Goal: Task Accomplishment & Management: Manage account settings

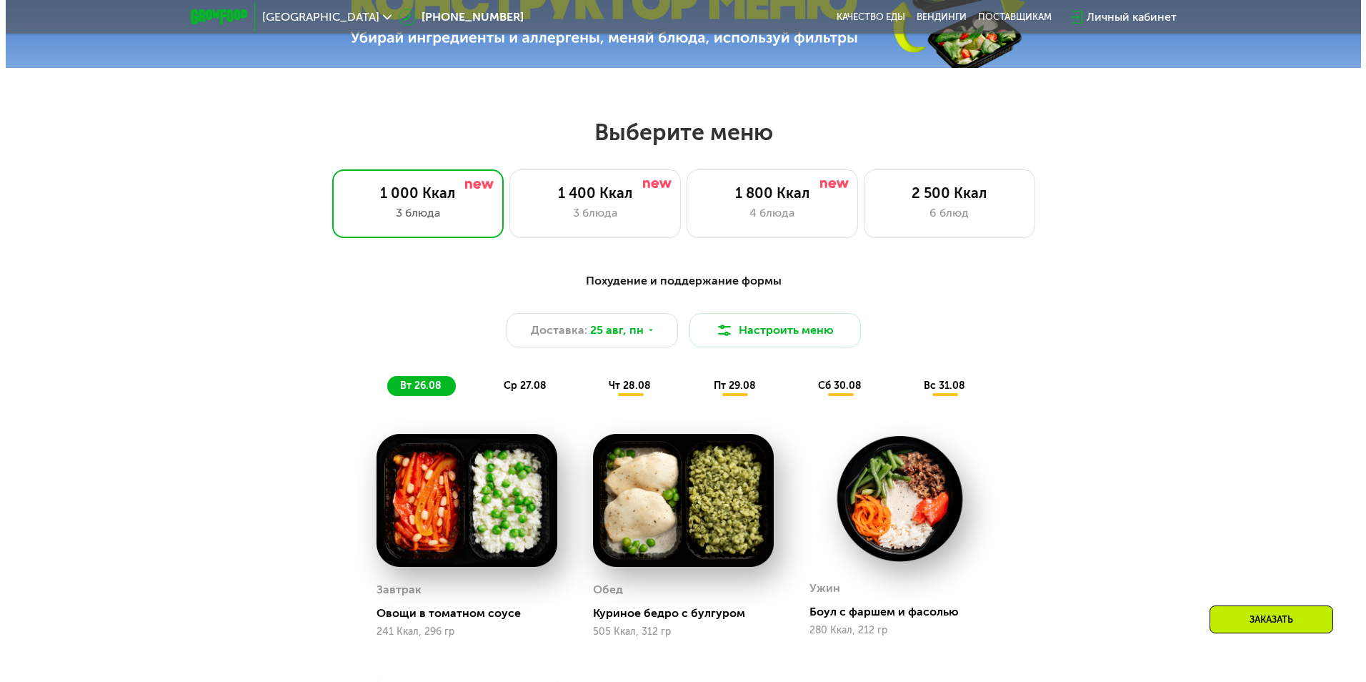
scroll to position [715, 0]
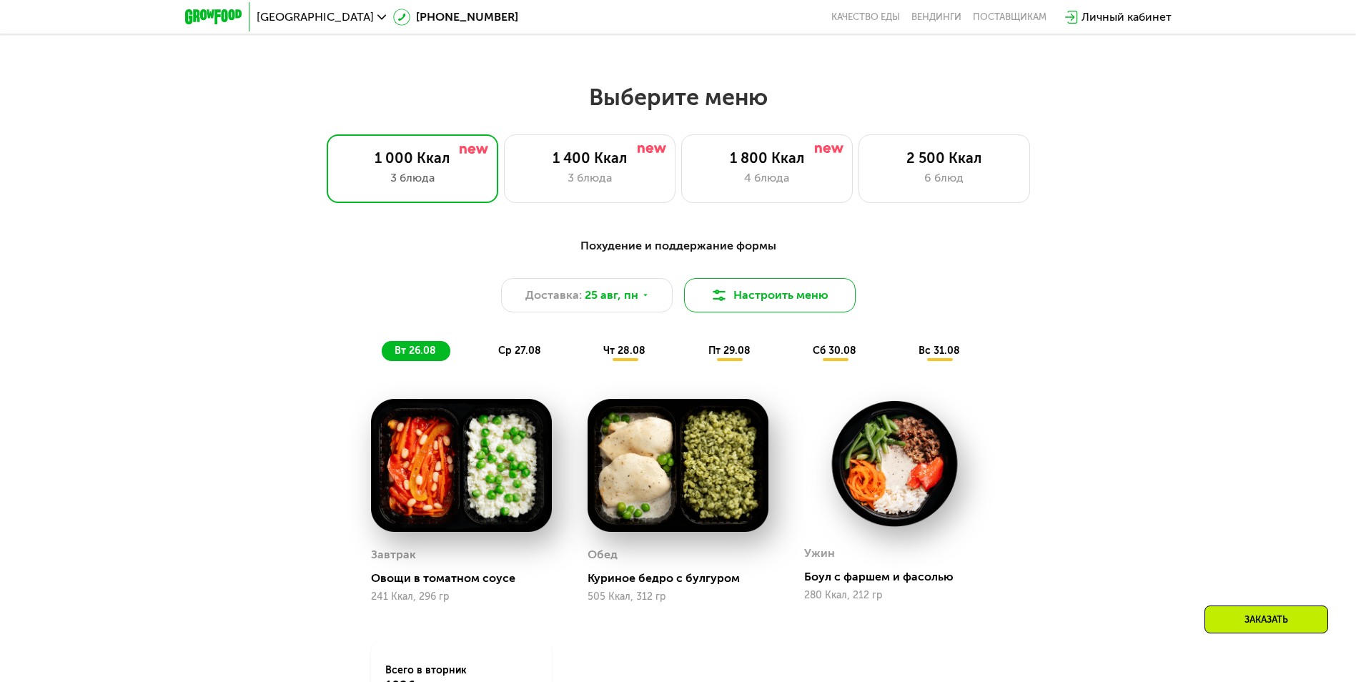
click at [760, 297] on button "Настроить меню" at bounding box center [770, 295] width 172 height 34
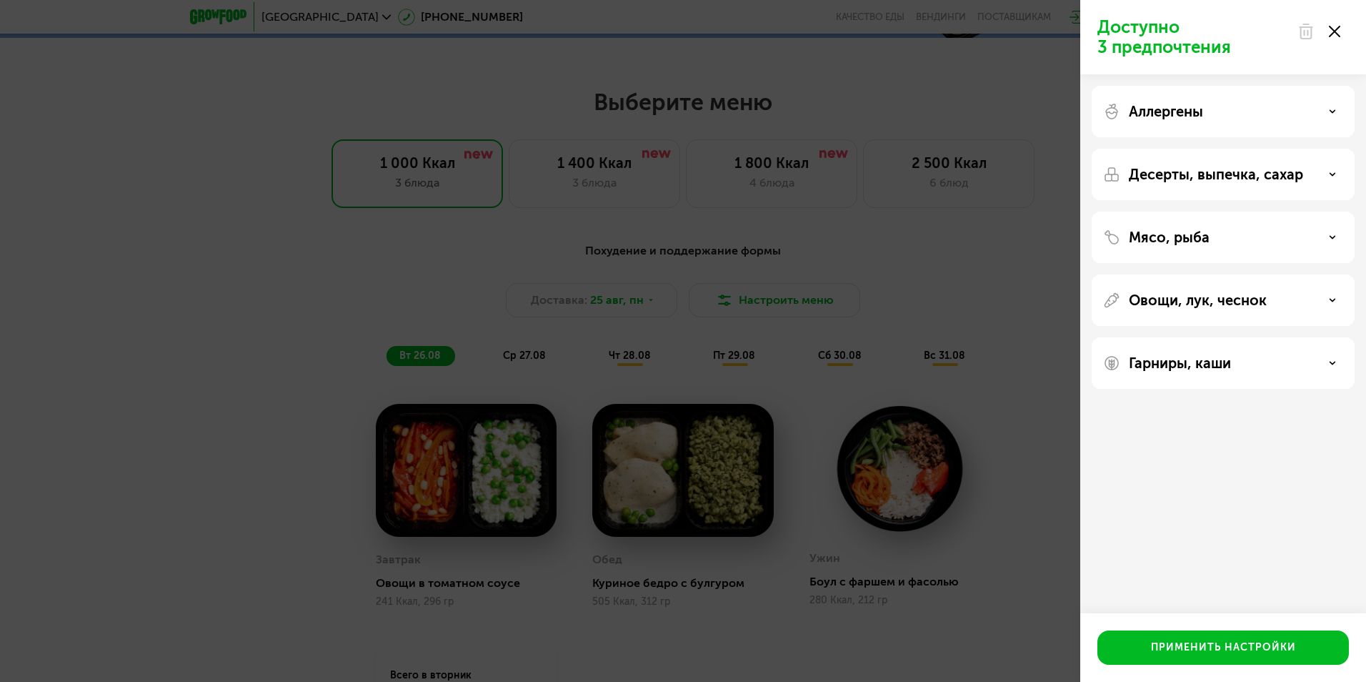
click at [1311, 119] on div "Аллергены" at bounding box center [1223, 111] width 240 height 17
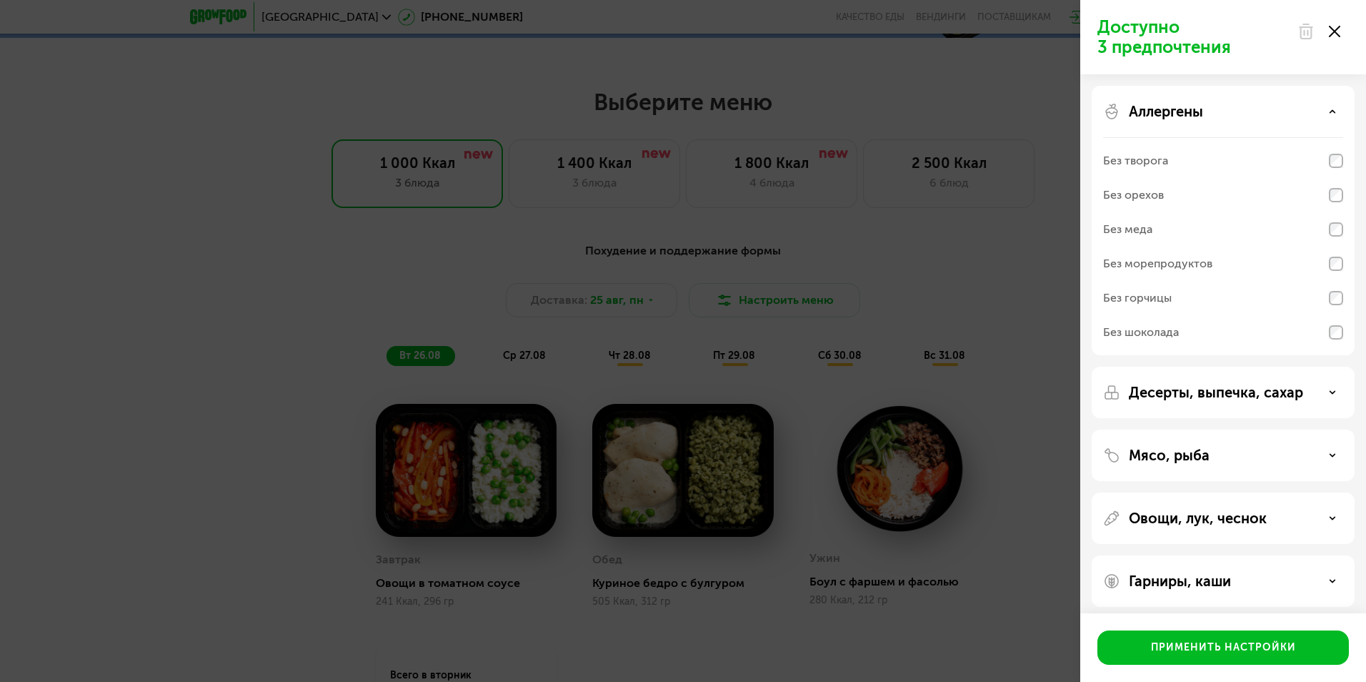
click at [1030, 277] on div "Доступно 3 предпочтения Аллергены Без творога Без орехов Без меда Без морепроду…" at bounding box center [683, 341] width 1366 height 682
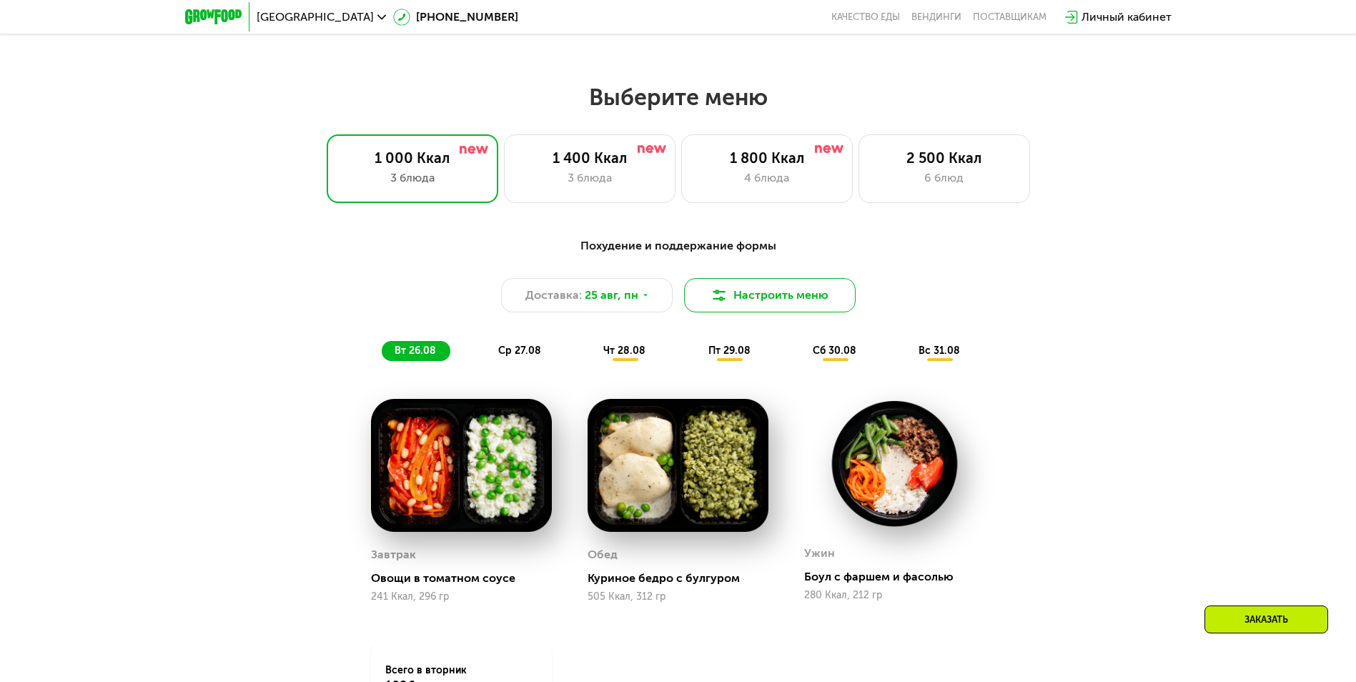
click at [785, 292] on button "Настроить меню" at bounding box center [770, 295] width 172 height 34
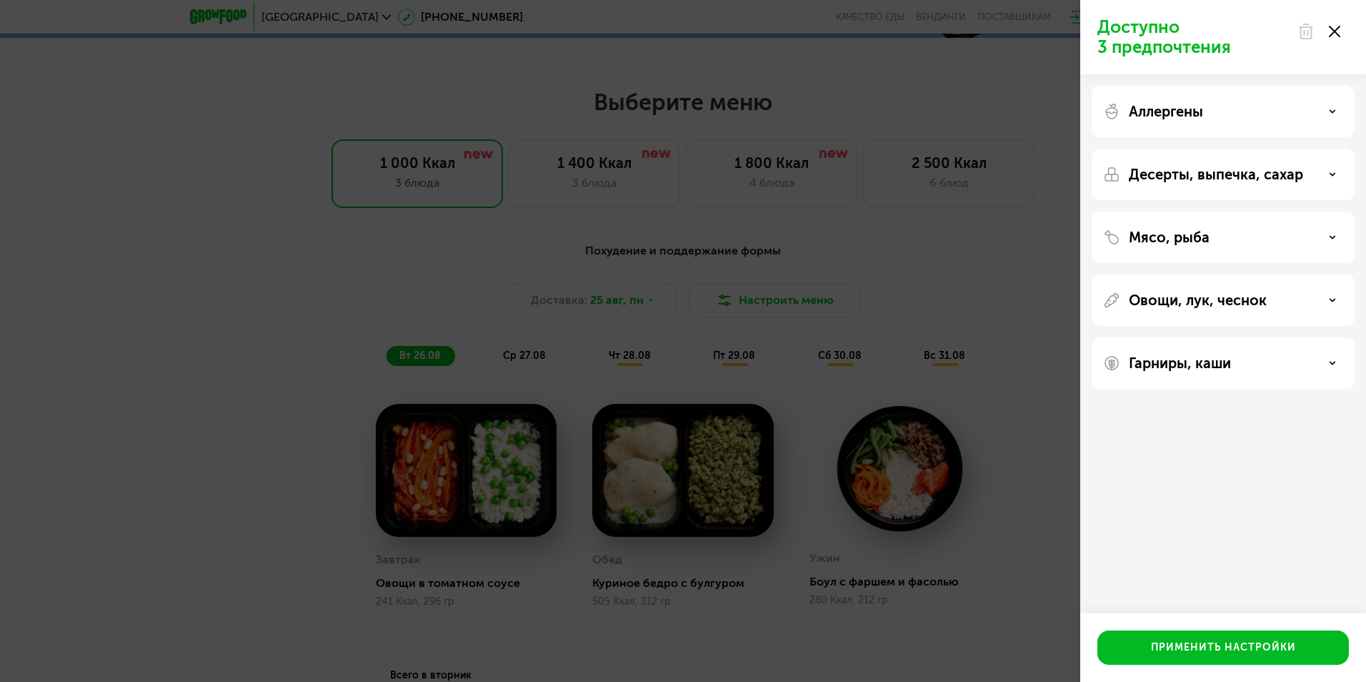
click at [1334, 175] on use at bounding box center [1333, 174] width 5 height 2
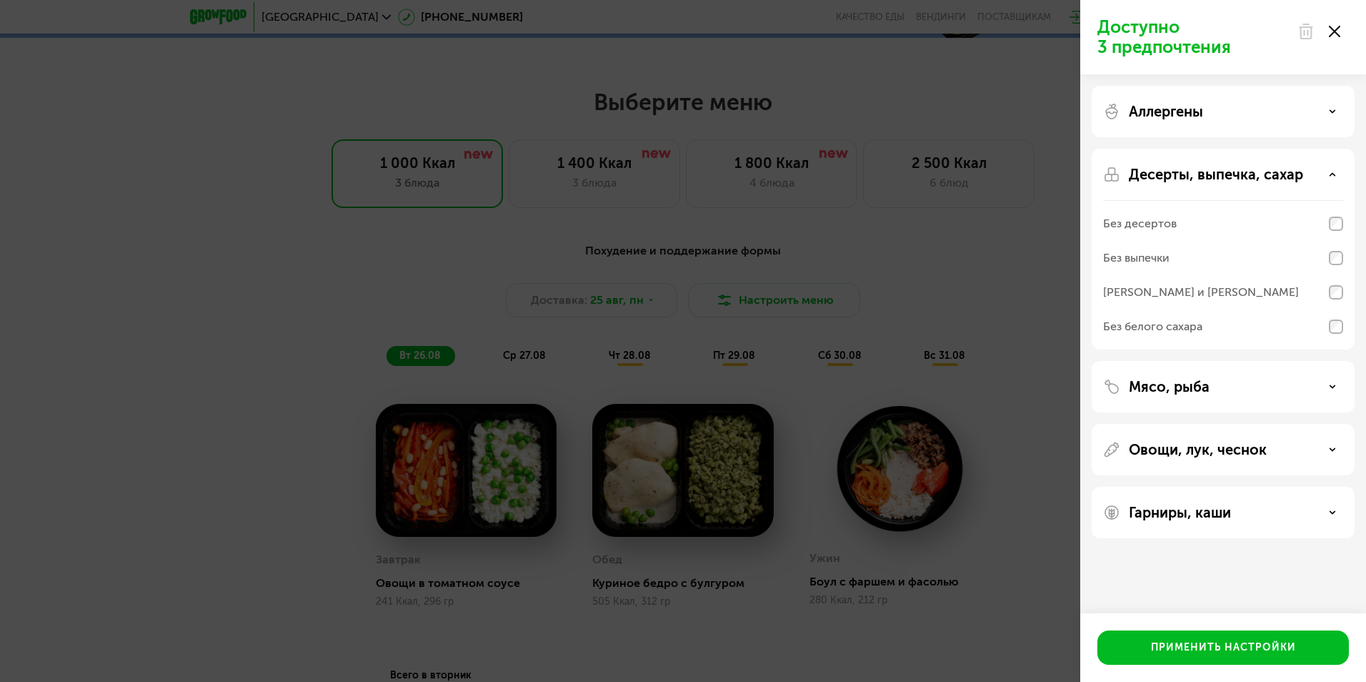
click at [935, 264] on div "Доступно 3 предпочтения Аллергены Десерты, выпечка, сахар Без десертов Без выпе…" at bounding box center [683, 341] width 1366 height 682
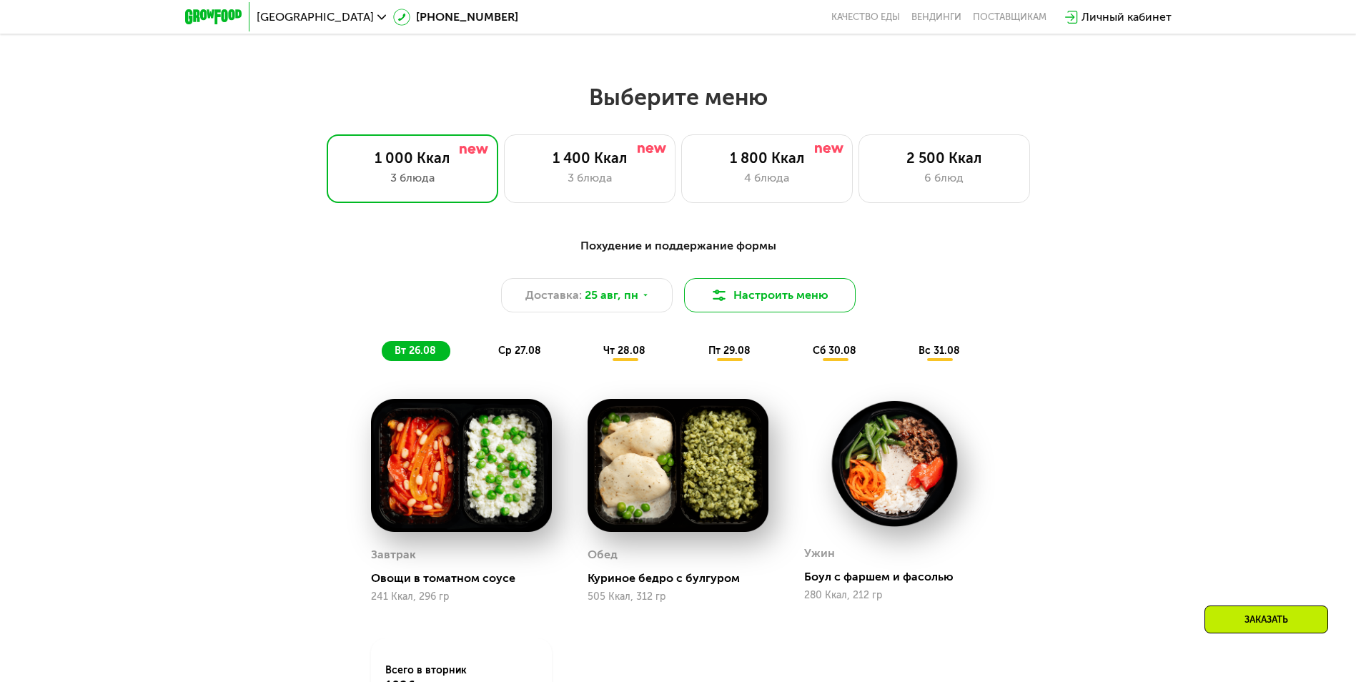
click at [791, 302] on button "Настроить меню" at bounding box center [770, 295] width 172 height 34
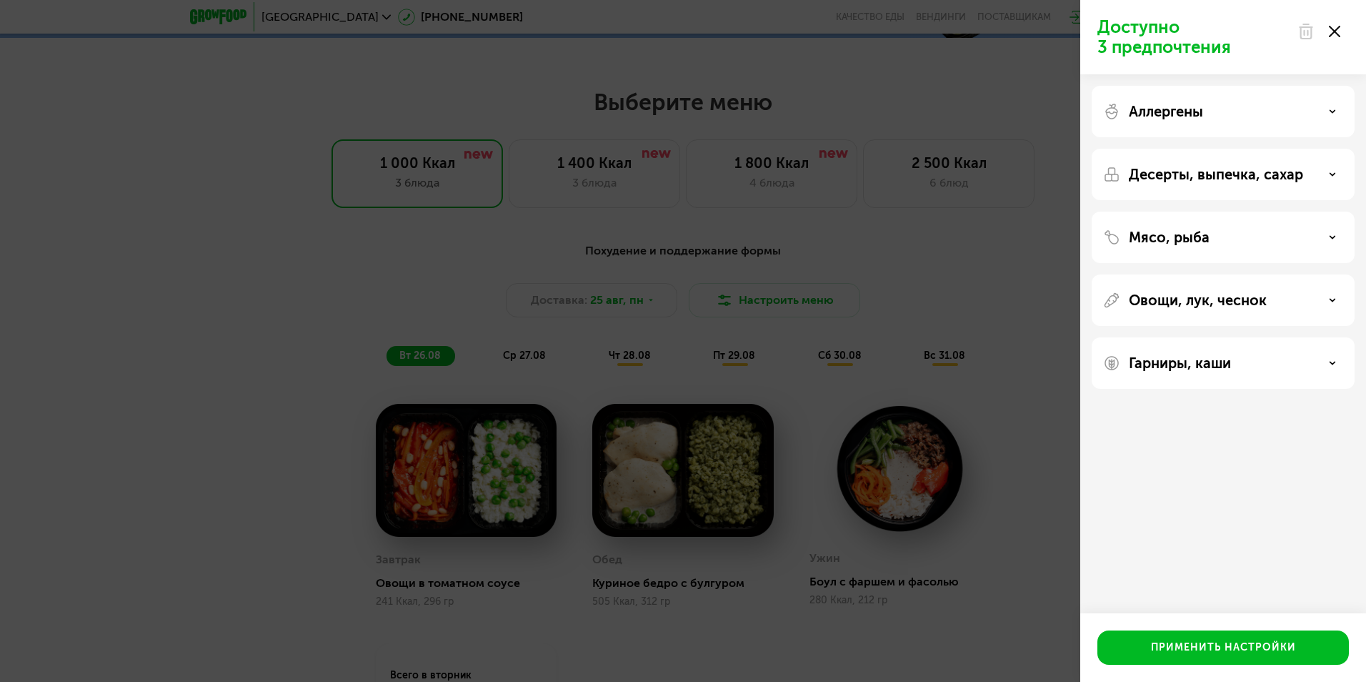
click at [1334, 300] on use at bounding box center [1333, 300] width 5 height 2
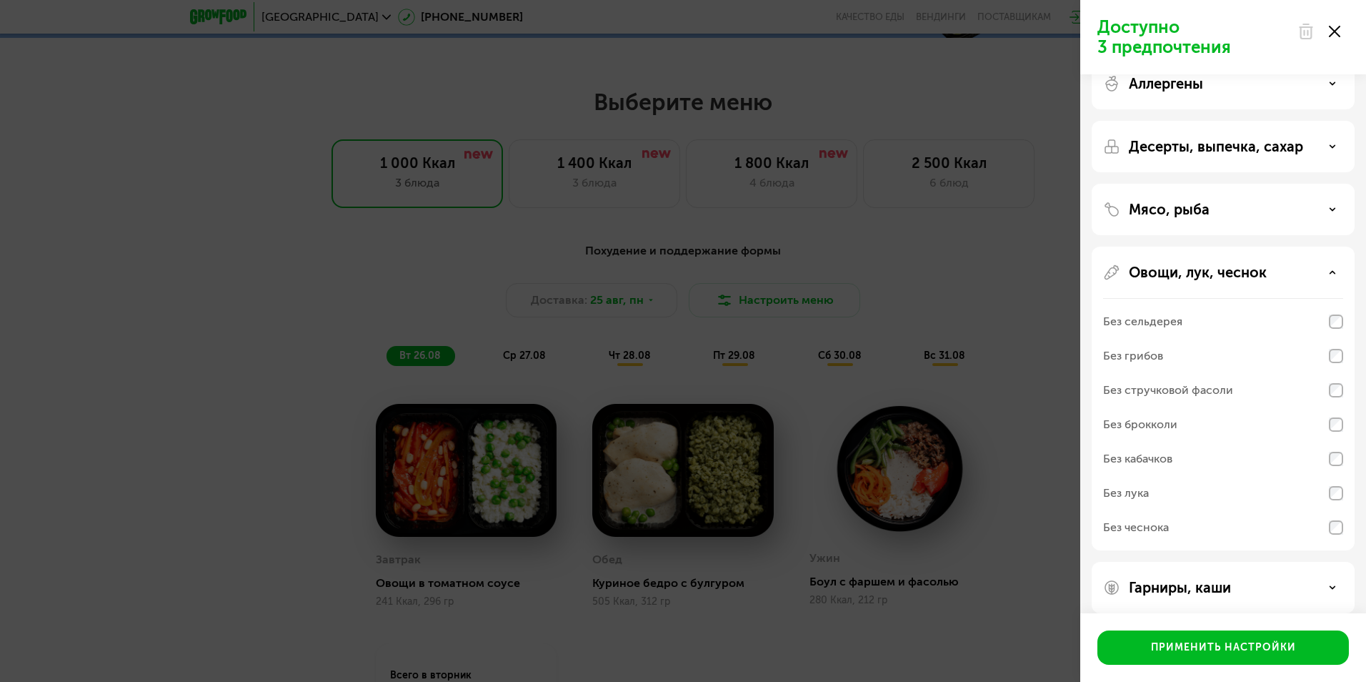
scroll to position [42, 0]
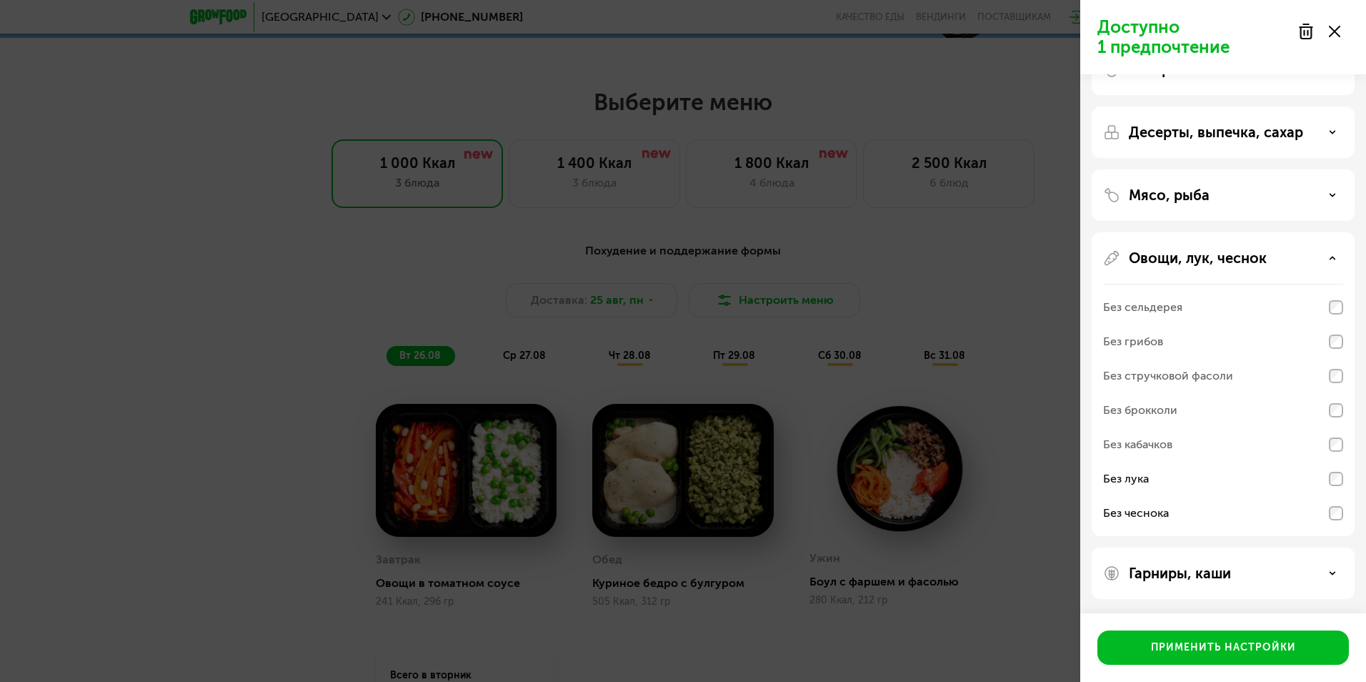
click at [1326, 580] on div "Гарниры, каши" at bounding box center [1223, 573] width 240 height 17
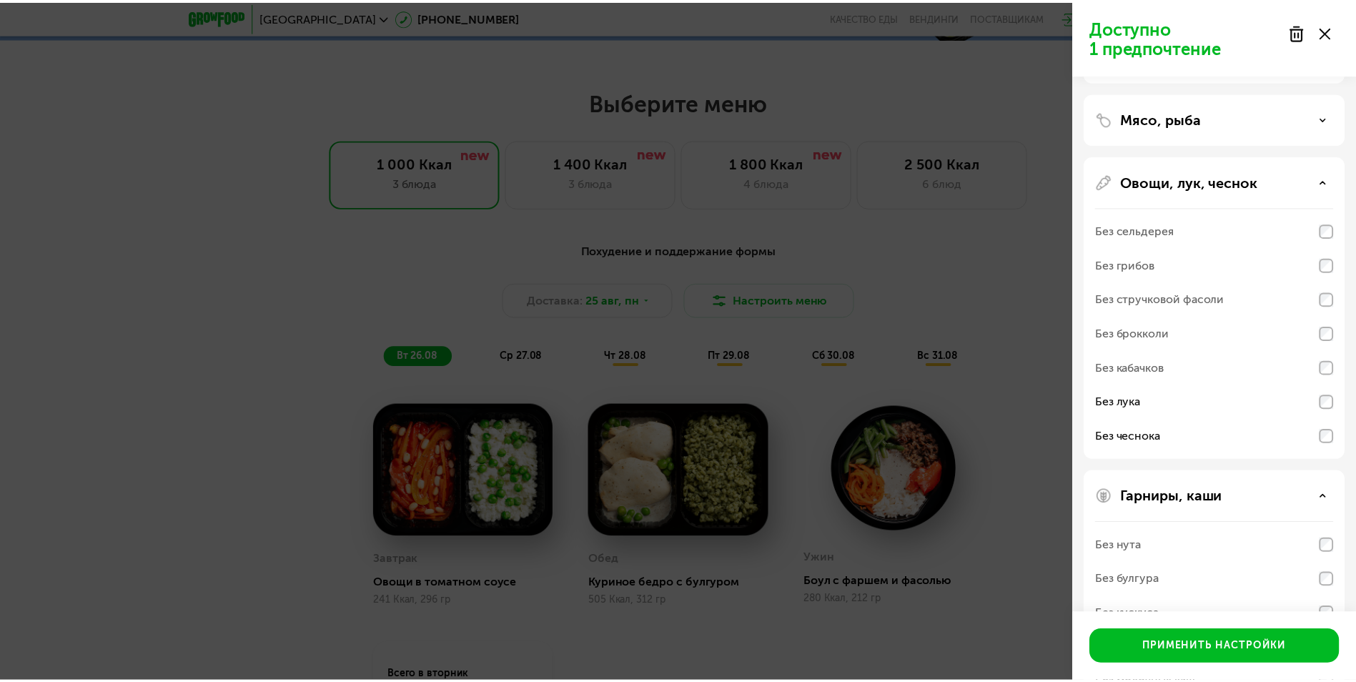
scroll to position [226, 0]
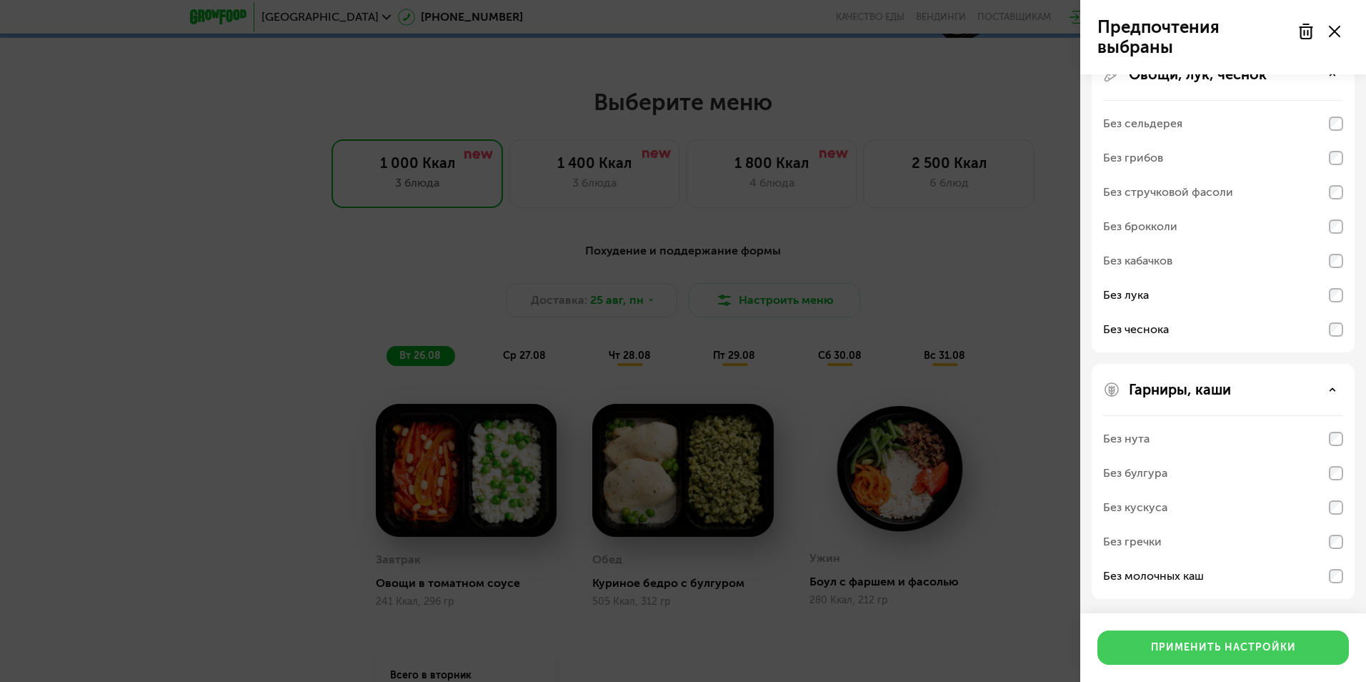
click at [1233, 654] on div "Применить настройки" at bounding box center [1223, 647] width 145 height 14
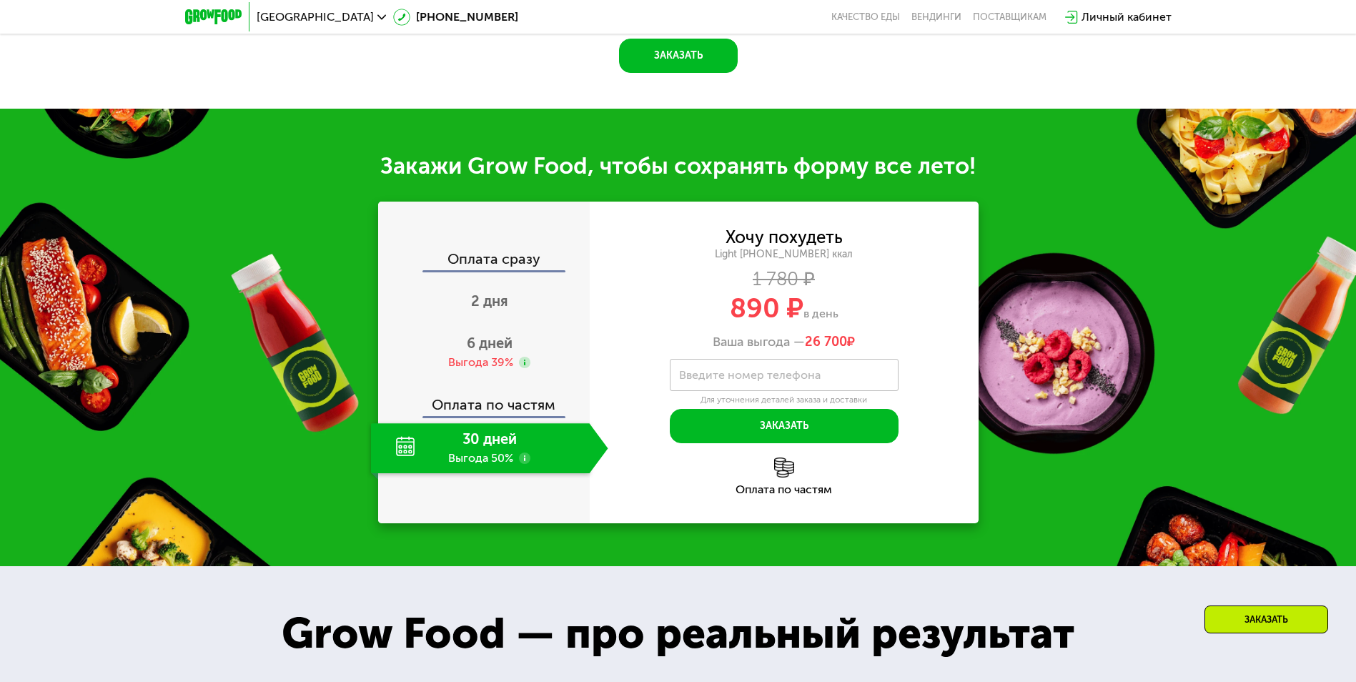
scroll to position [1501, 0]
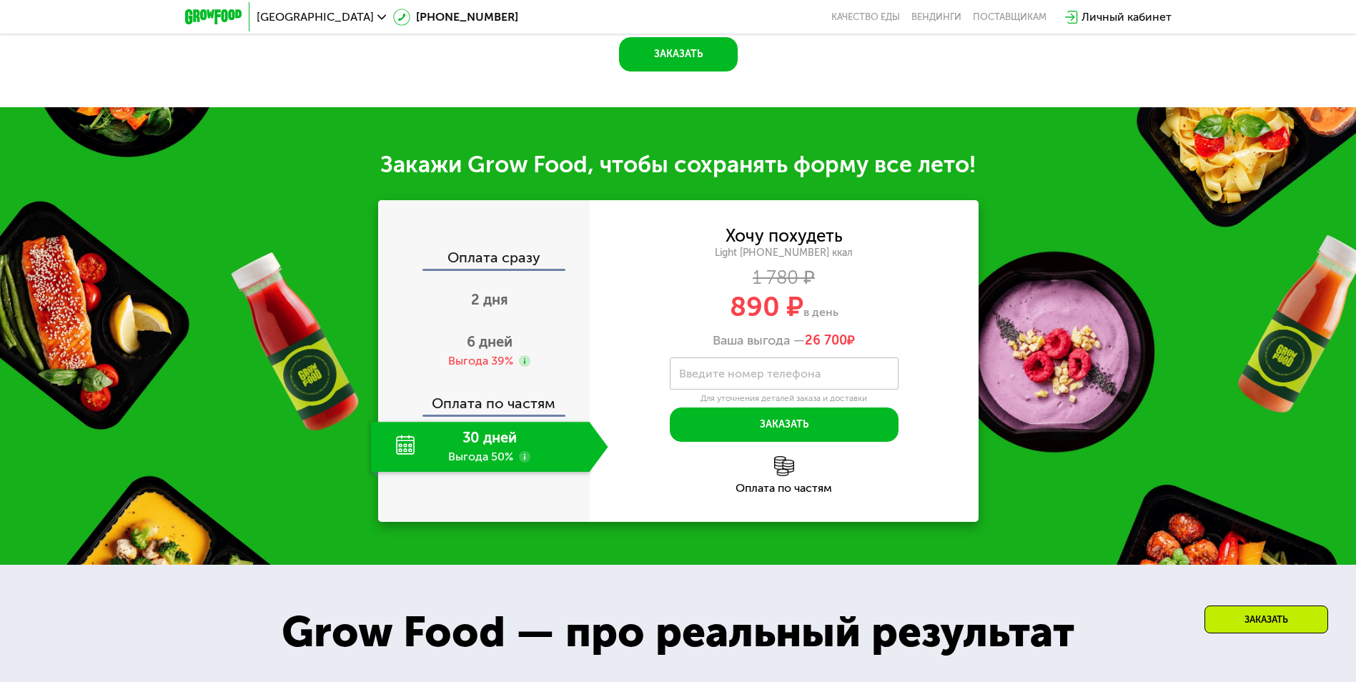
click at [467, 453] on div "30 дней Выгода 50%" at bounding box center [480, 447] width 219 height 50
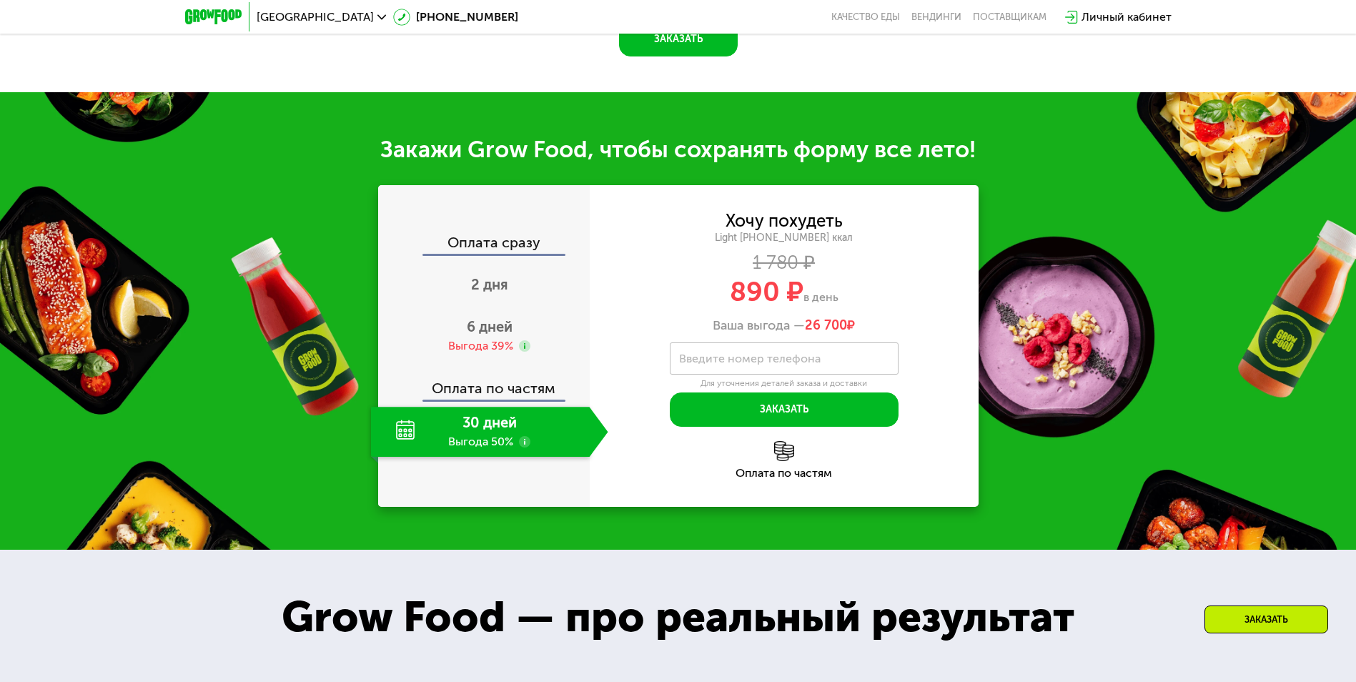
scroll to position [1496, 0]
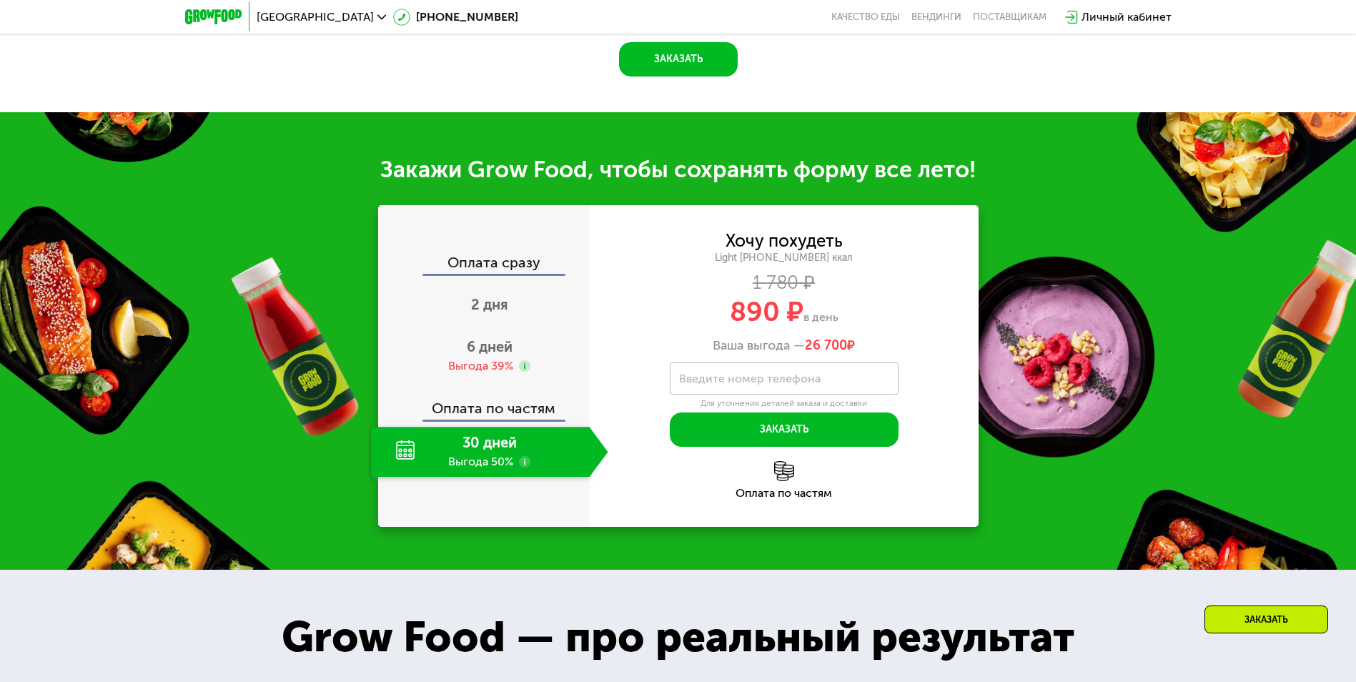
click at [504, 458] on div "30 дней Выгода 50%" at bounding box center [480, 452] width 219 height 50
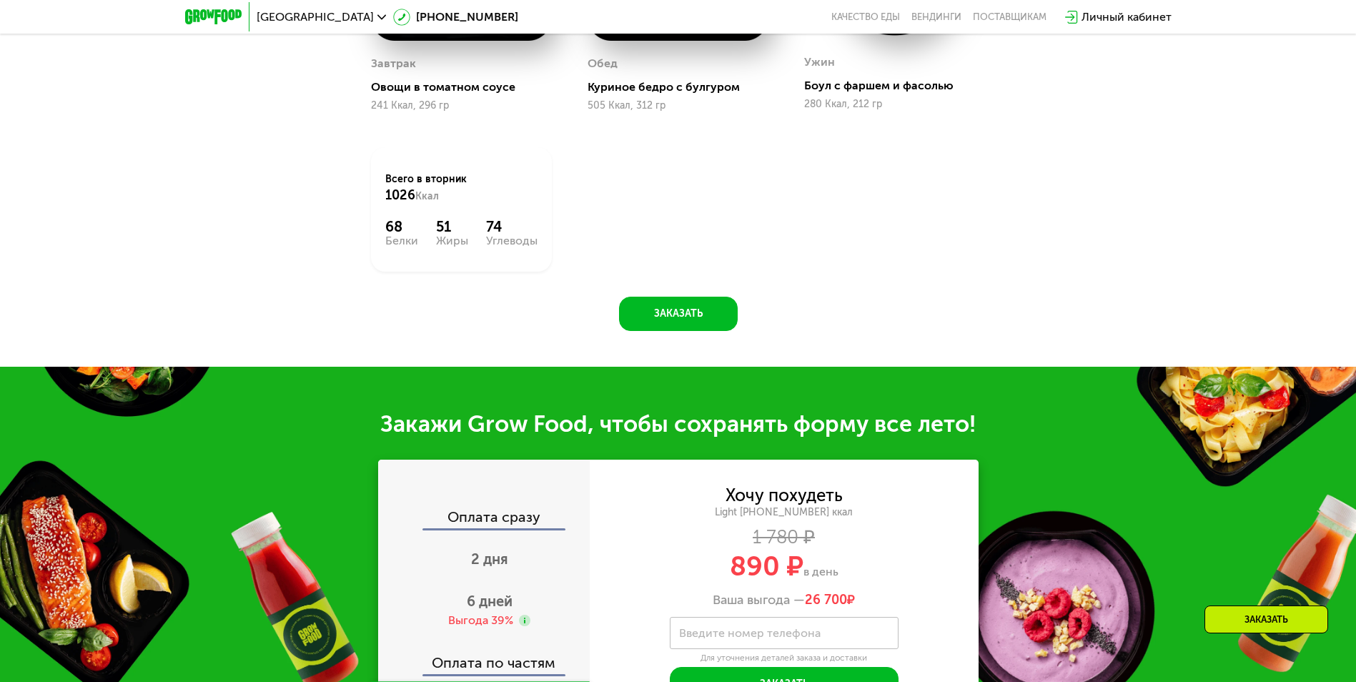
scroll to position [781, 0]
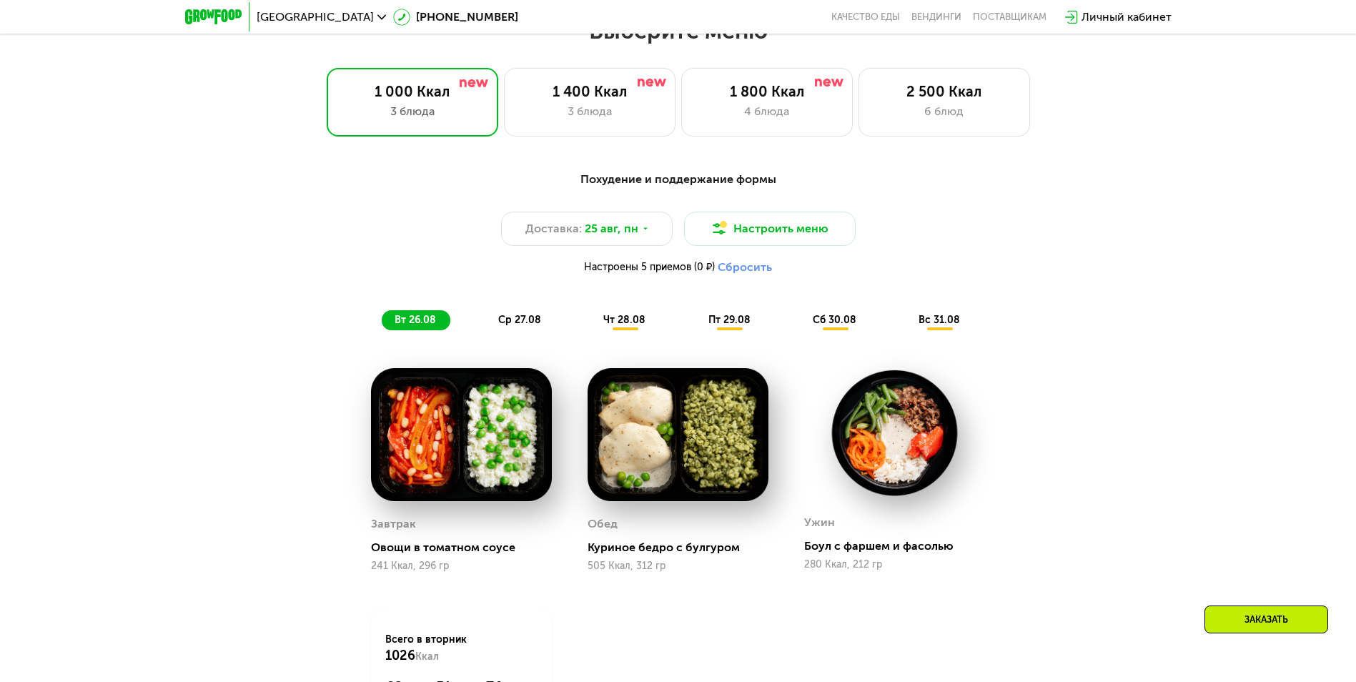
click at [505, 323] on span "ср 27.08" at bounding box center [519, 320] width 43 height 12
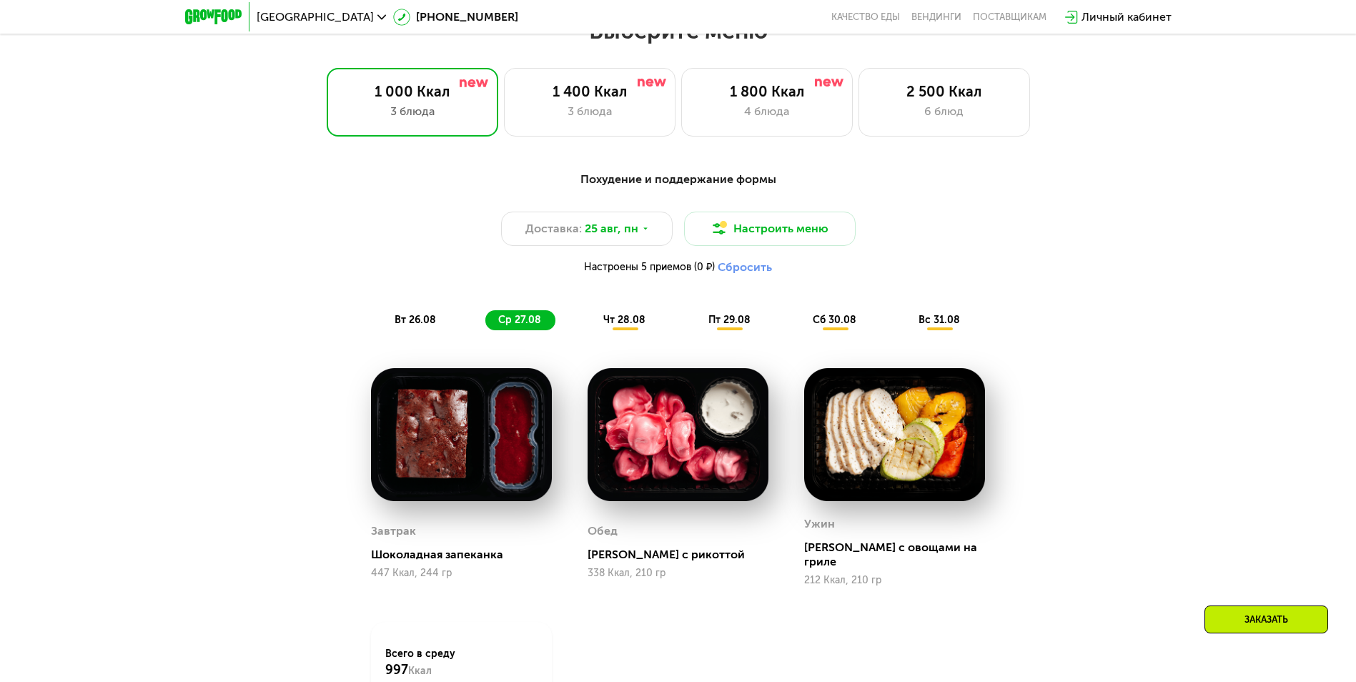
click at [625, 322] on span "чт 28.08" at bounding box center [624, 320] width 42 height 12
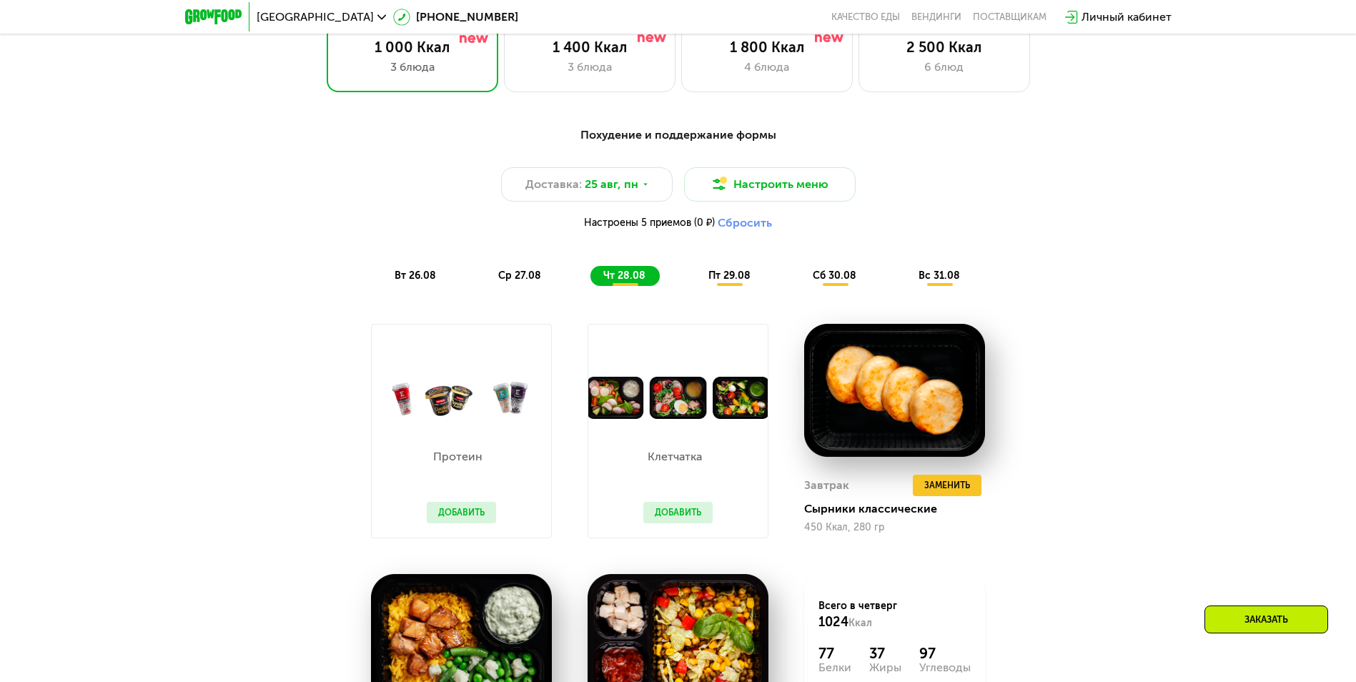
scroll to position [638, 0]
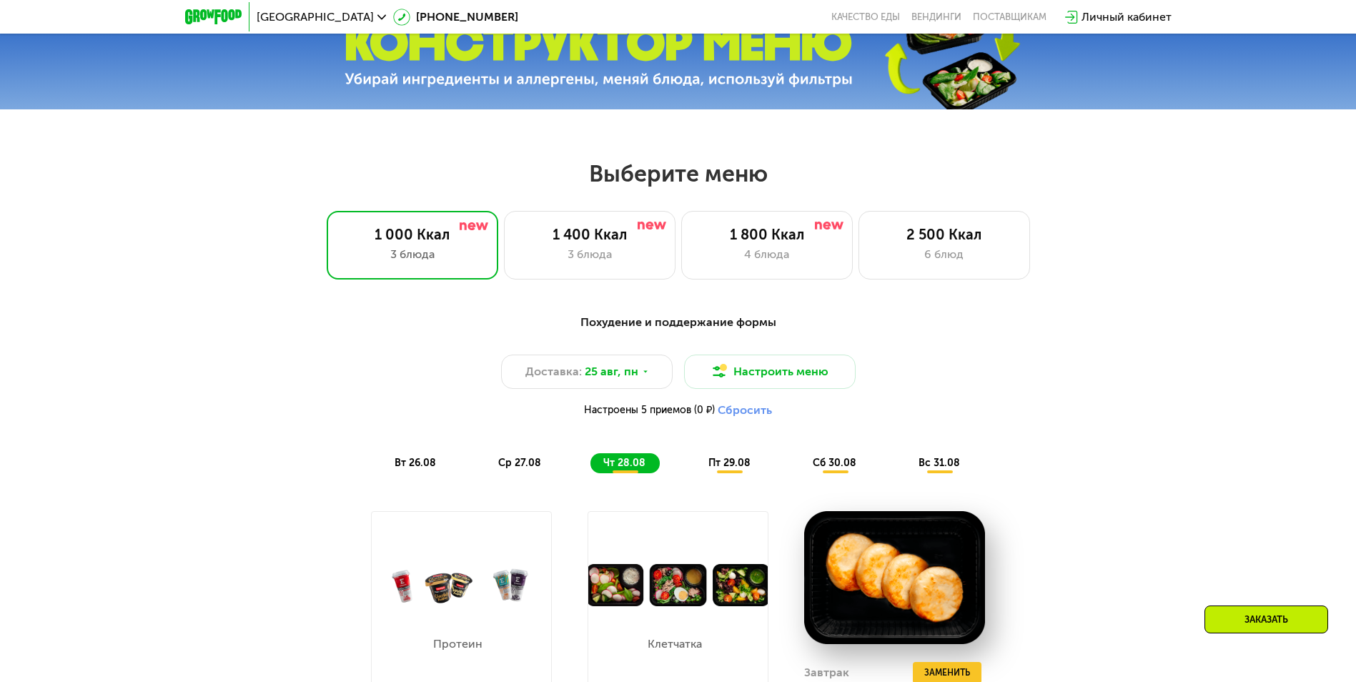
click at [729, 465] on span "пт 29.08" at bounding box center [729, 463] width 42 height 12
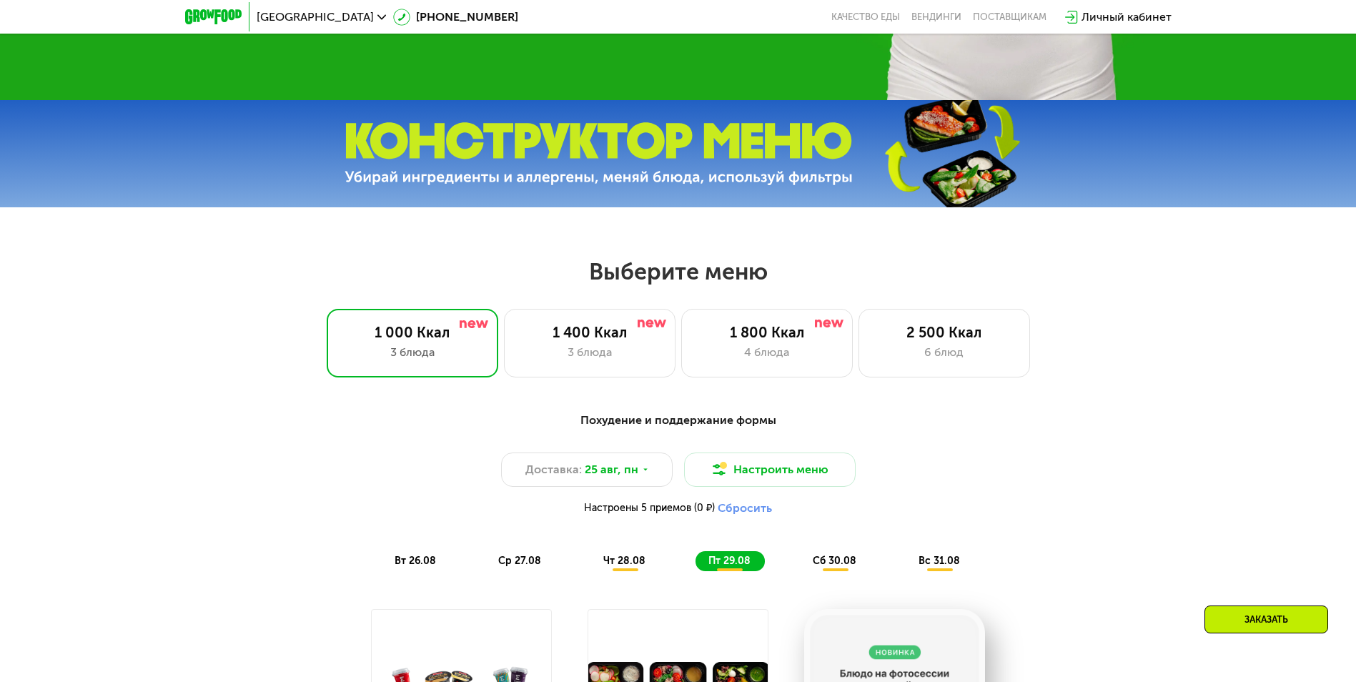
scroll to position [495, 0]
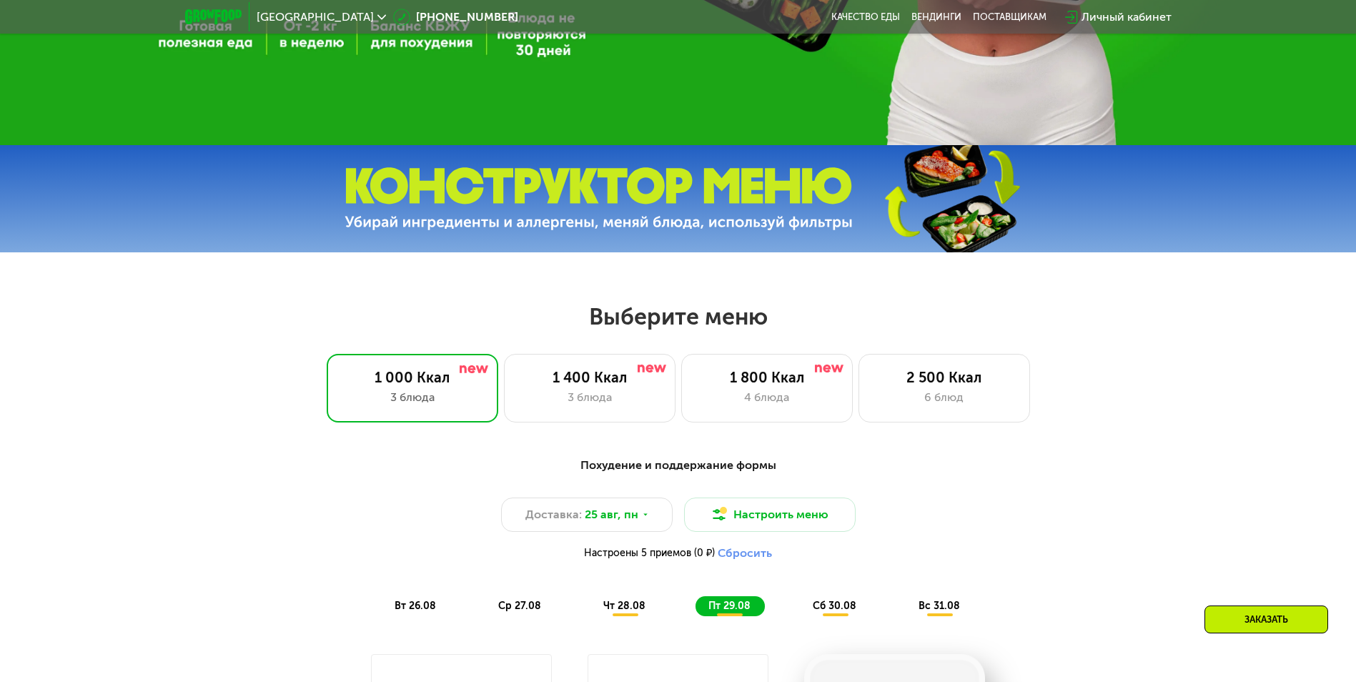
click at [836, 605] on span "сб 30.08" at bounding box center [835, 606] width 44 height 12
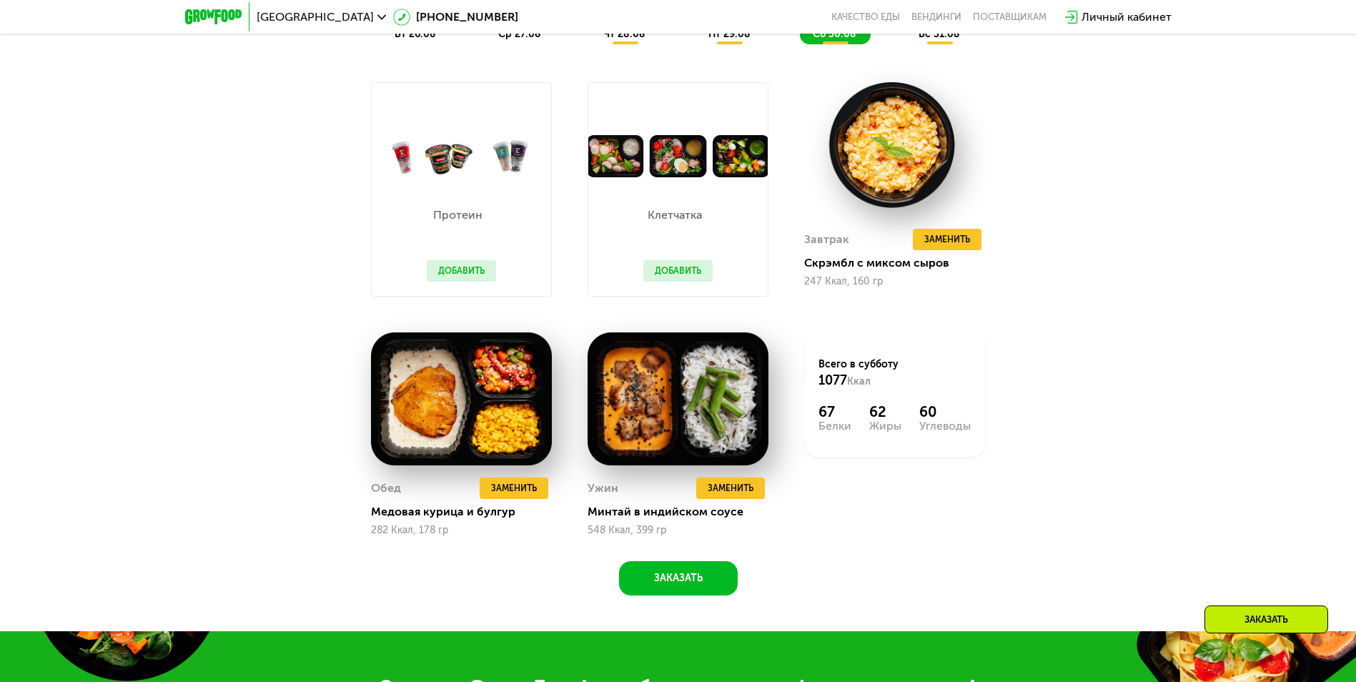
scroll to position [567, 0]
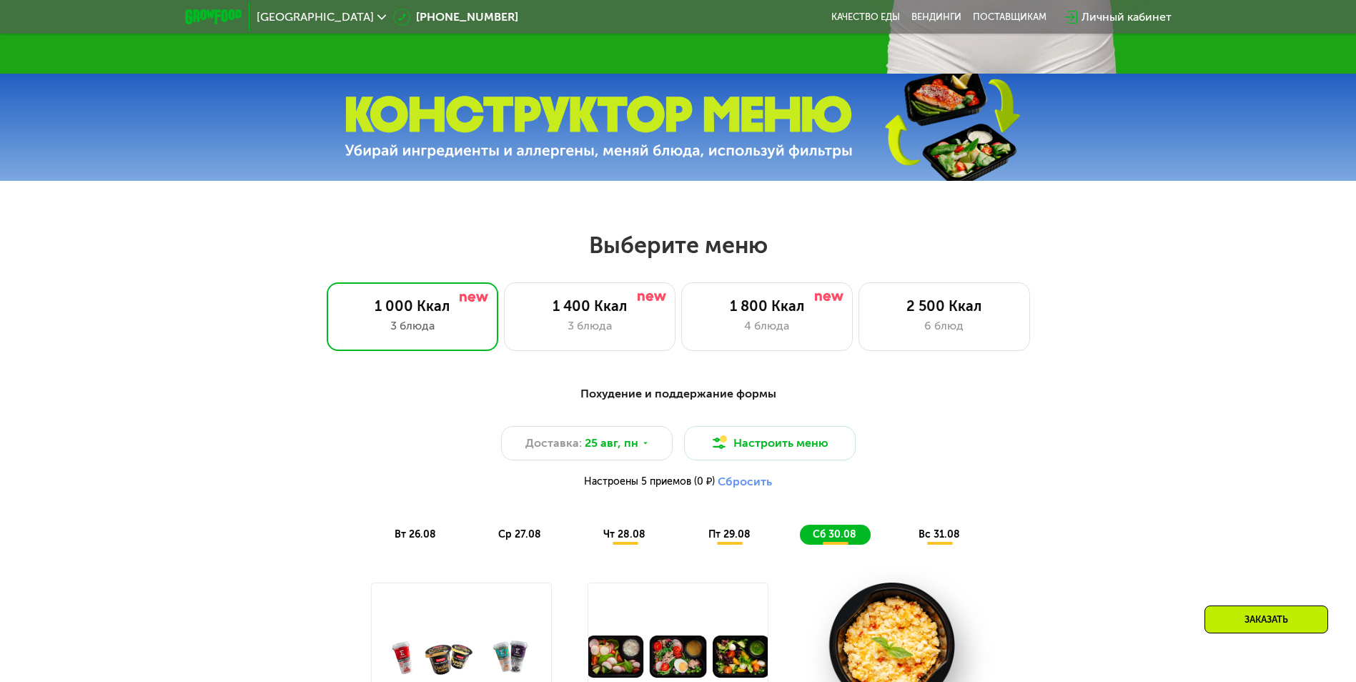
click at [940, 540] on span "вс 31.08" at bounding box center [938, 534] width 41 height 12
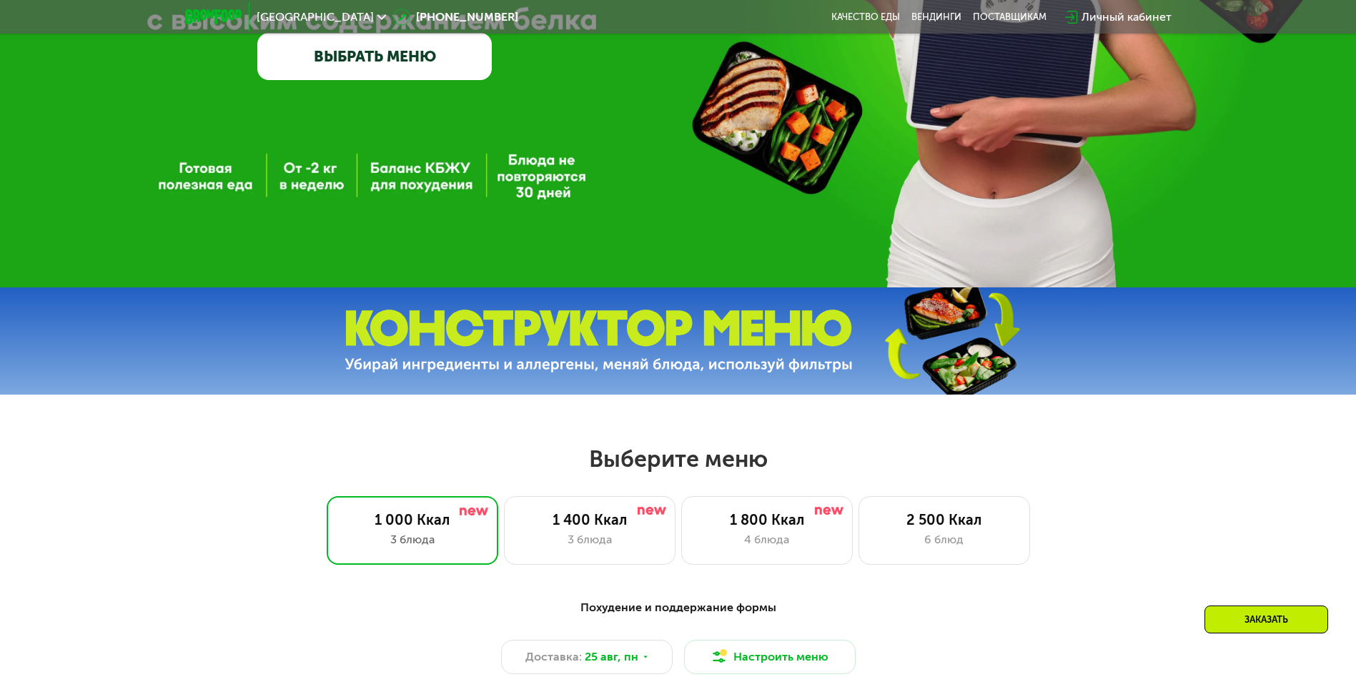
scroll to position [352, 0]
